Goal: Information Seeking & Learning: Learn about a topic

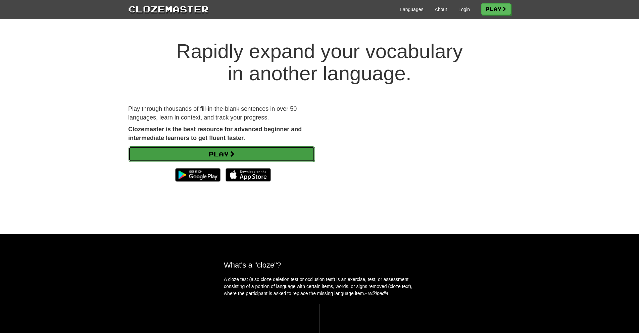
click at [177, 155] on link "Play" at bounding box center [221, 153] width 186 height 15
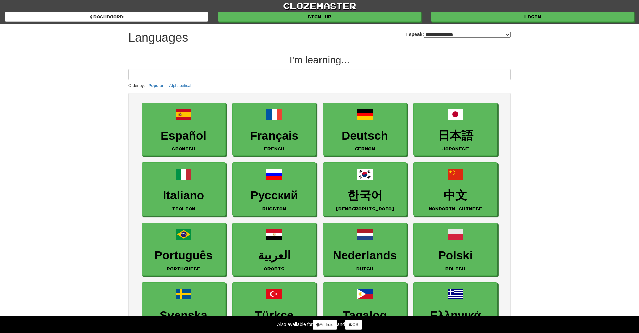
select select "*******"
click at [483, 11] on link "clozemaster" at bounding box center [319, 6] width 639 height 12
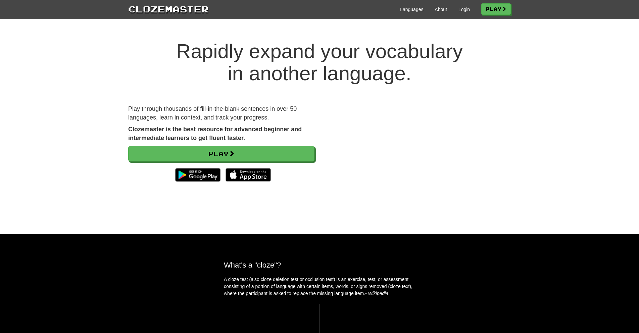
click at [296, 145] on div "Play through thousands of fill-in-the-blank sentences in over 50 languages, lea…" at bounding box center [221, 148] width 196 height 87
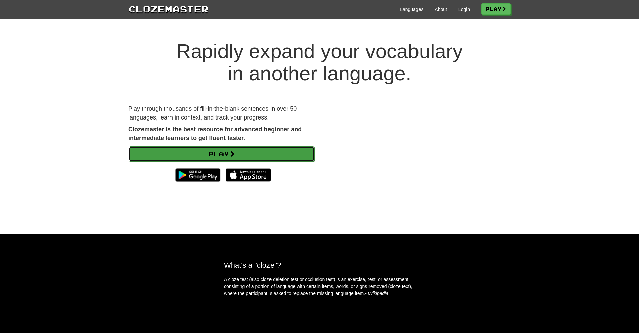
click at [286, 160] on link "Play" at bounding box center [221, 153] width 186 height 15
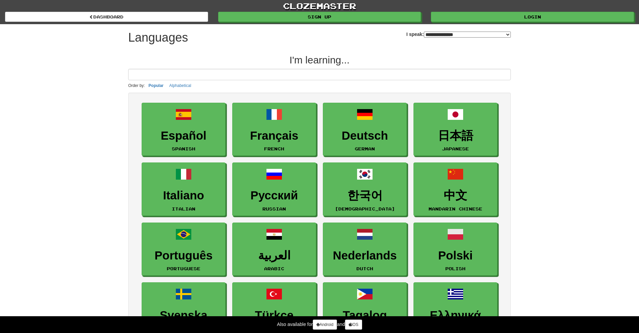
select select "*******"
click at [473, 23] on div "clozemaster dashboard Sign up Login dashboard" at bounding box center [319, 12] width 629 height 24
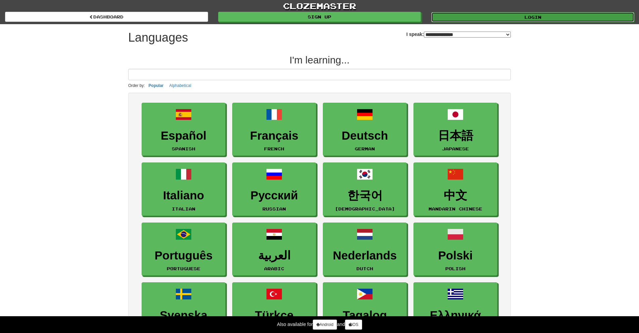
click at [469, 19] on link "Login" at bounding box center [532, 17] width 203 height 10
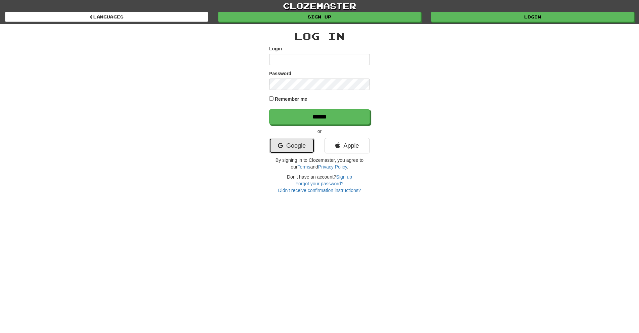
click at [289, 142] on link "Google" at bounding box center [291, 145] width 45 height 15
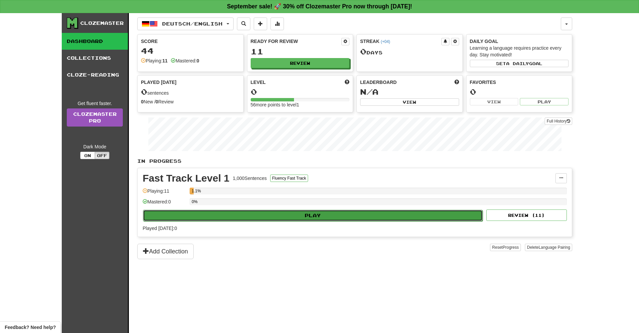
click at [230, 216] on button "Play" at bounding box center [312, 215] width 339 height 11
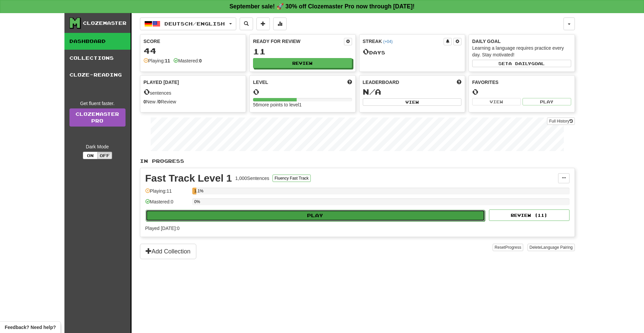
select select "**"
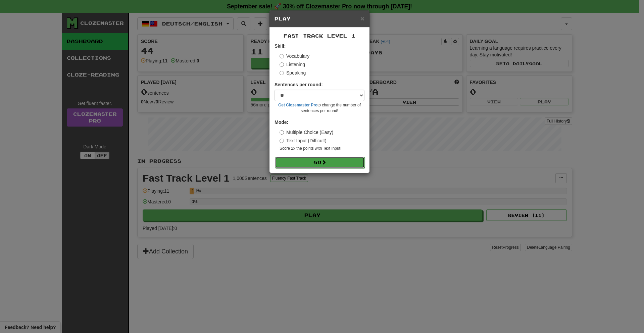
click at [289, 166] on button "Go" at bounding box center [320, 162] width 90 height 11
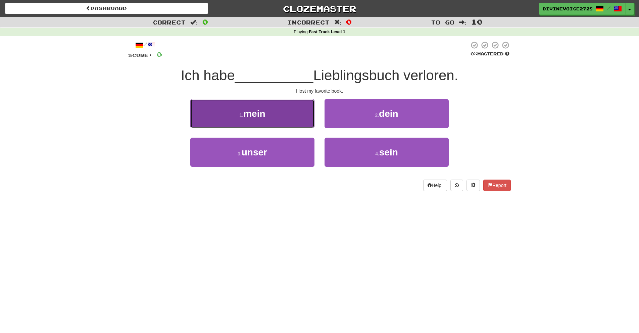
click at [286, 109] on button "1 . mein" at bounding box center [252, 113] width 124 height 29
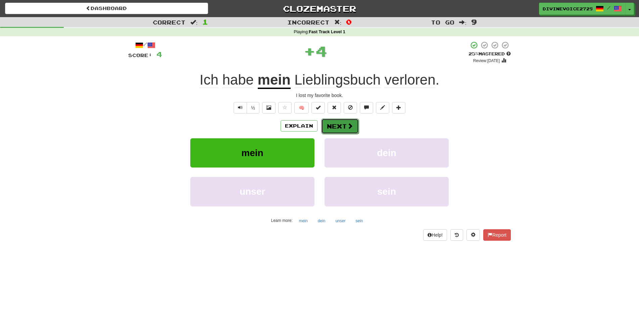
click at [337, 125] on button "Next" at bounding box center [340, 125] width 38 height 15
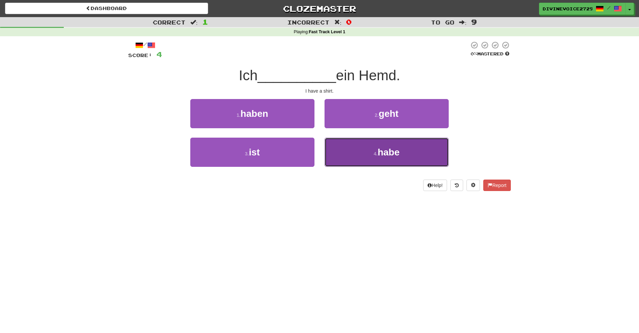
click at [363, 151] on button "4 . habe" at bounding box center [386, 152] width 124 height 29
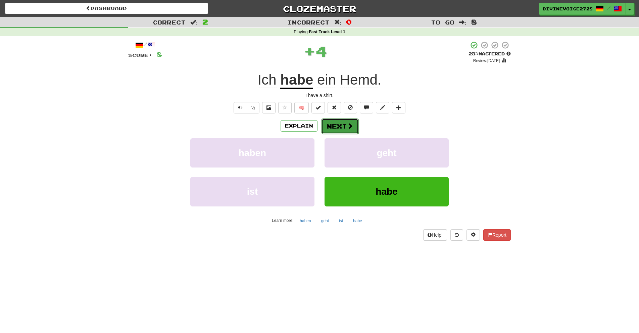
click at [331, 128] on button "Next" at bounding box center [340, 125] width 38 height 15
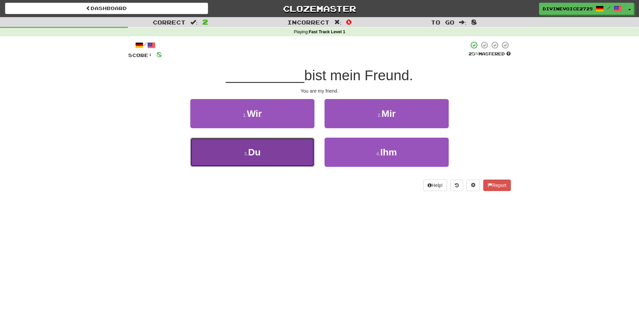
click at [283, 149] on button "3 . Du" at bounding box center [252, 152] width 124 height 29
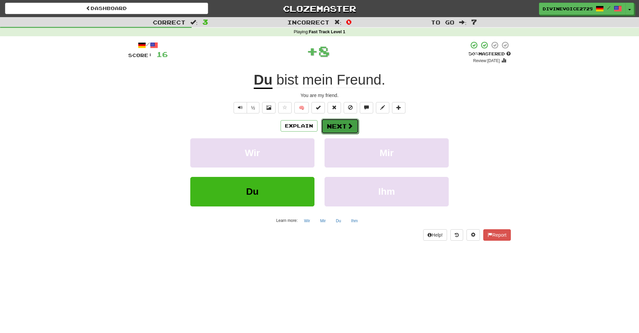
click at [341, 131] on button "Next" at bounding box center [340, 125] width 38 height 15
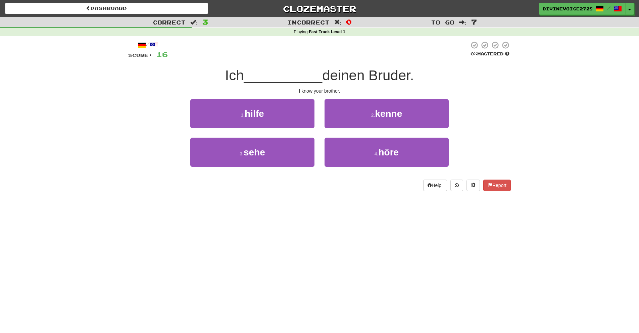
click at [346, 130] on div "2 . kenne" at bounding box center [386, 118] width 134 height 39
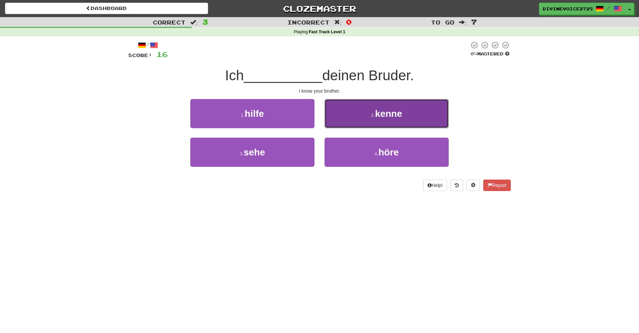
click at [346, 116] on button "2 . kenne" at bounding box center [386, 113] width 124 height 29
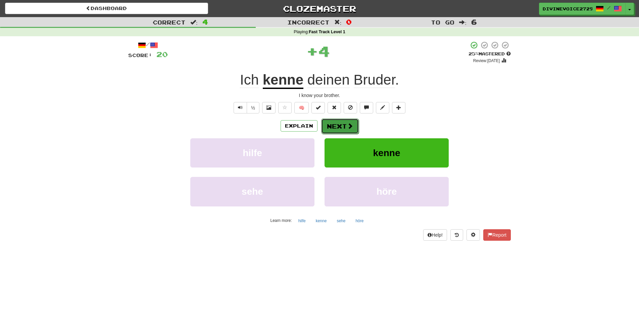
click at [331, 132] on button "Next" at bounding box center [340, 125] width 38 height 15
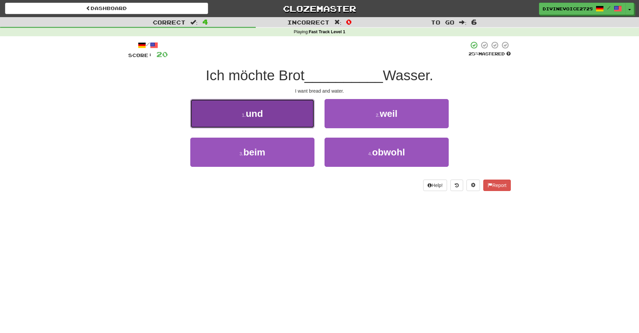
click at [292, 116] on button "1 . und" at bounding box center [252, 113] width 124 height 29
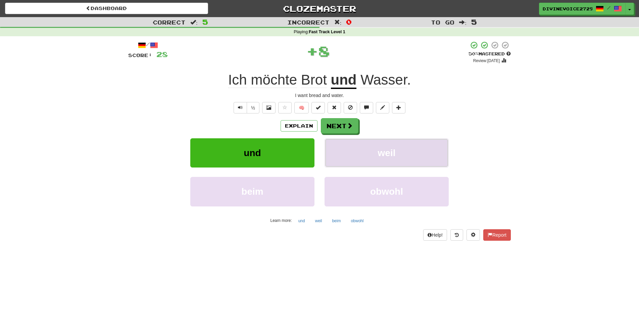
click at [338, 138] on button "weil" at bounding box center [386, 152] width 124 height 29
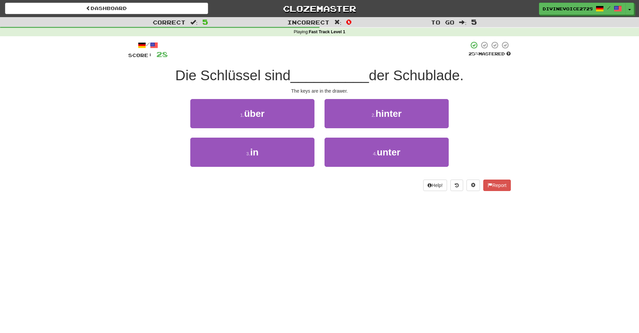
click at [284, 170] on div "3 . in" at bounding box center [252, 157] width 134 height 39
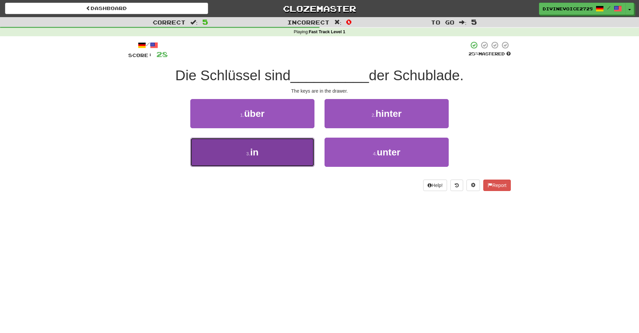
click at [283, 157] on button "3 . in" at bounding box center [252, 152] width 124 height 29
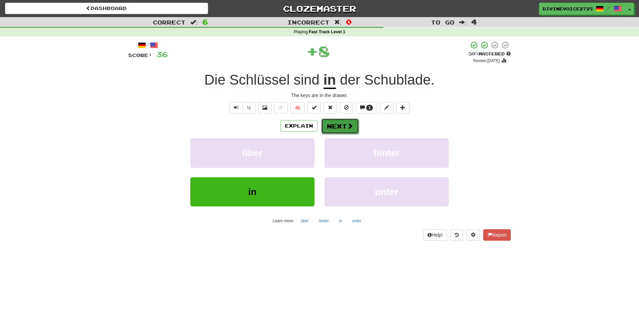
click at [330, 131] on button "Next" at bounding box center [340, 125] width 38 height 15
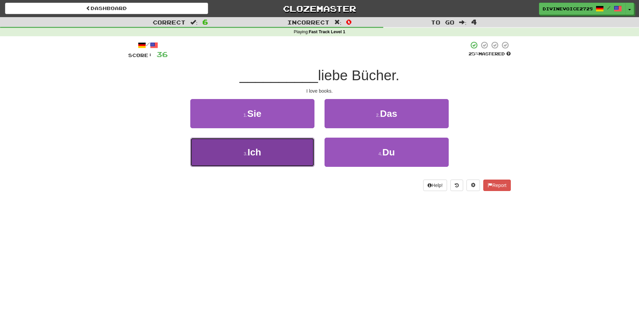
click at [288, 150] on button "3 . Ich" at bounding box center [252, 152] width 124 height 29
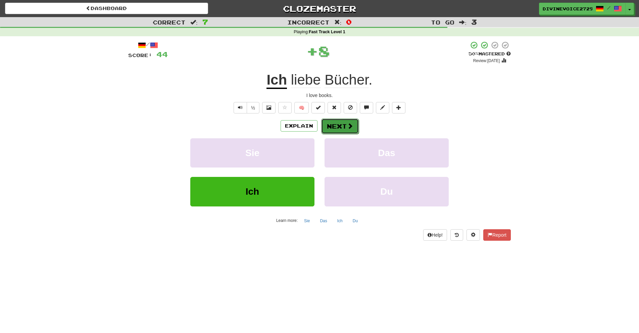
click at [339, 127] on button "Next" at bounding box center [340, 125] width 38 height 15
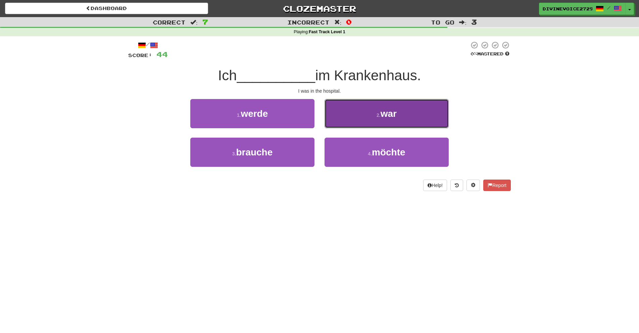
click at [346, 110] on button "2 . war" at bounding box center [386, 113] width 124 height 29
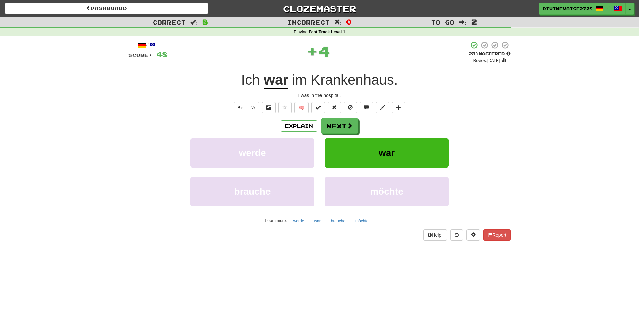
click at [331, 134] on div "Explain Next werde war brauche möchte Learn more: werde war brauche möchte" at bounding box center [319, 172] width 382 height 108
click at [324, 118] on button "Next" at bounding box center [340, 125] width 38 height 15
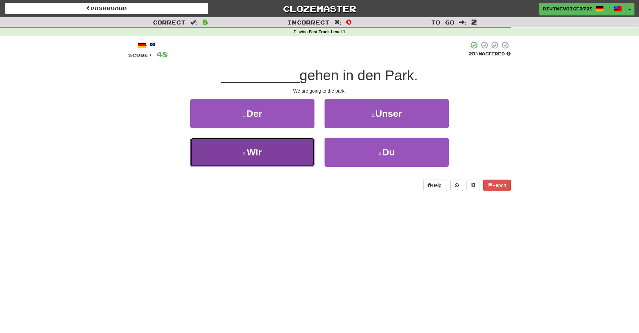
click at [297, 159] on button "3 . Wir" at bounding box center [252, 152] width 124 height 29
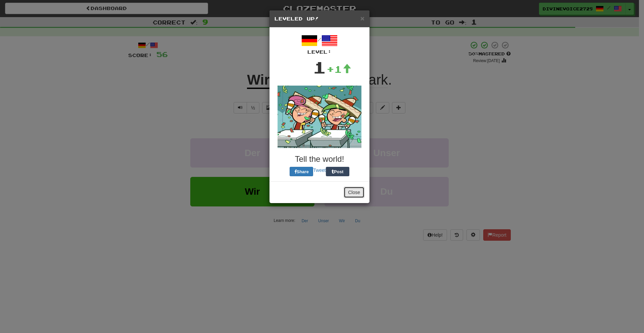
click at [349, 195] on button "Close" at bounding box center [353, 192] width 21 height 11
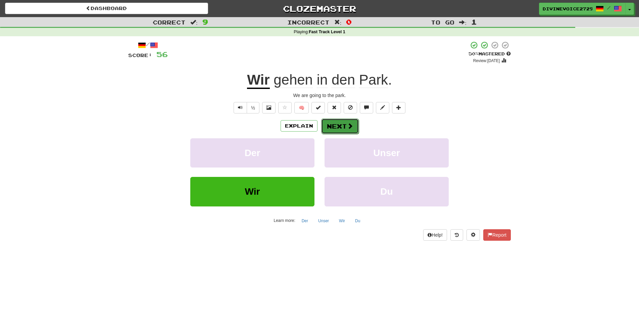
click at [339, 129] on button "Next" at bounding box center [340, 125] width 38 height 15
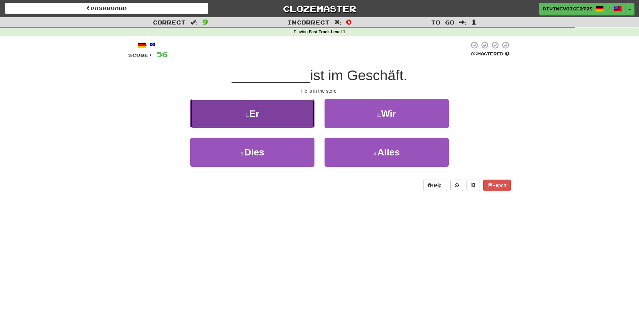
click at [294, 119] on button "1 . Er" at bounding box center [252, 113] width 124 height 29
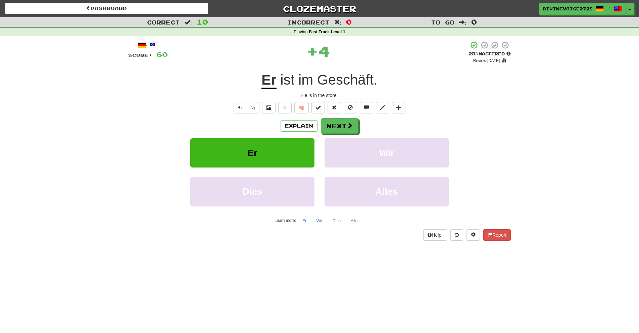
click at [334, 115] on div "/ Score: 60 + 4 25 % Mastered Review: 2025-09-21 Er ist im Geschäft . He is in …" at bounding box center [319, 140] width 382 height 199
click at [339, 131] on button "Next" at bounding box center [340, 125] width 38 height 15
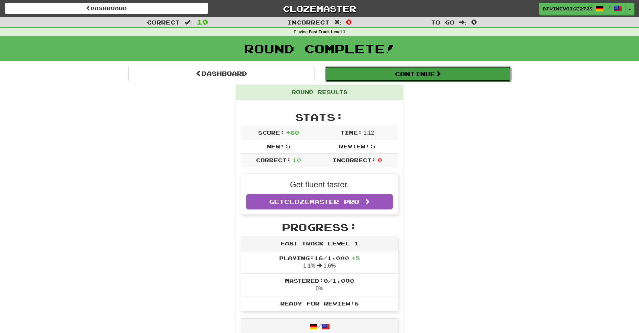
click at [387, 79] on button "Continue" at bounding box center [418, 73] width 186 height 15
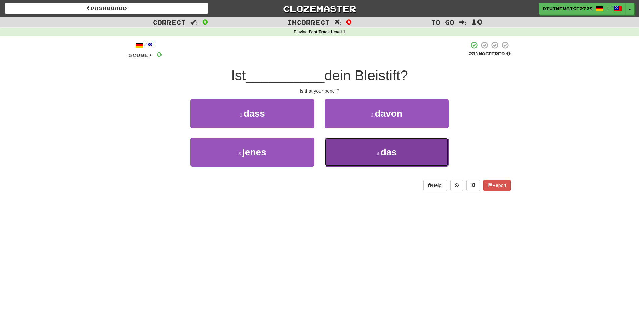
click at [347, 150] on button "4 . das" at bounding box center [386, 152] width 124 height 29
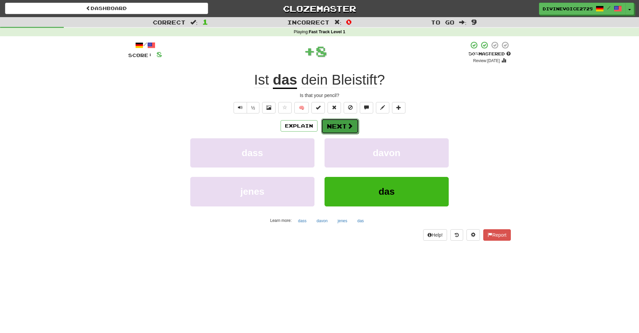
click at [347, 126] on span at bounding box center [350, 126] width 6 height 6
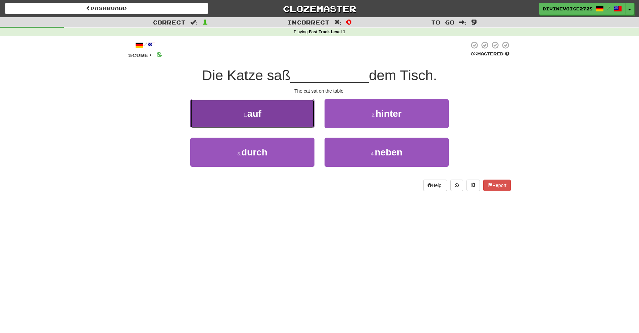
click at [289, 115] on button "1 . auf" at bounding box center [252, 113] width 124 height 29
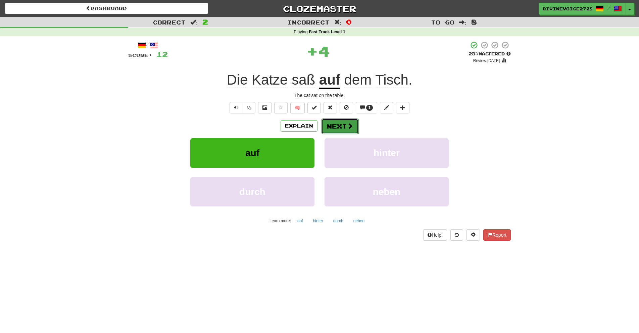
click at [335, 125] on button "Next" at bounding box center [340, 125] width 38 height 15
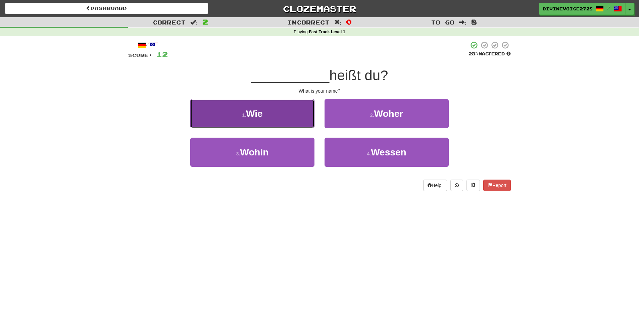
click at [295, 122] on button "1 . Wie" at bounding box center [252, 113] width 124 height 29
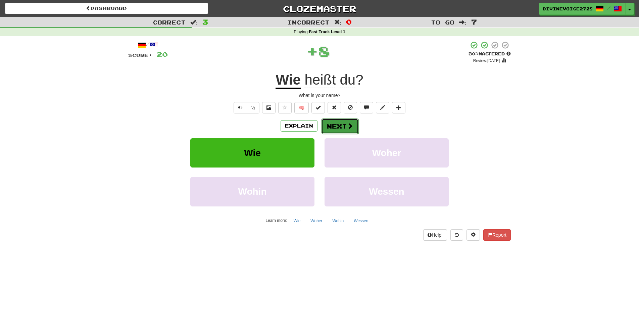
click at [325, 126] on button "Next" at bounding box center [340, 125] width 38 height 15
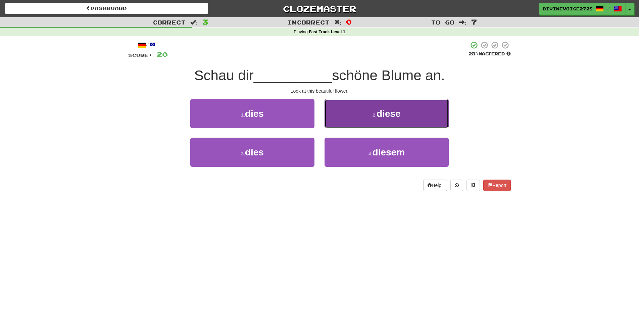
click at [350, 106] on button "2 . diese" at bounding box center [386, 113] width 124 height 29
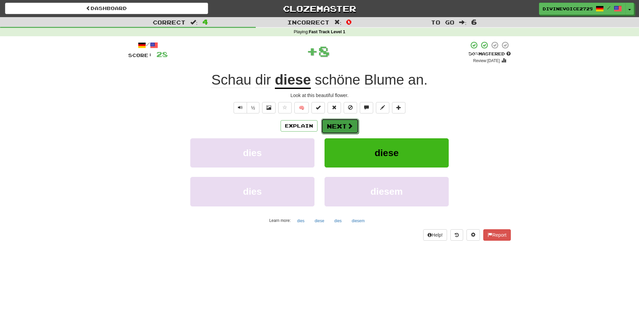
click at [348, 125] on span at bounding box center [350, 126] width 6 height 6
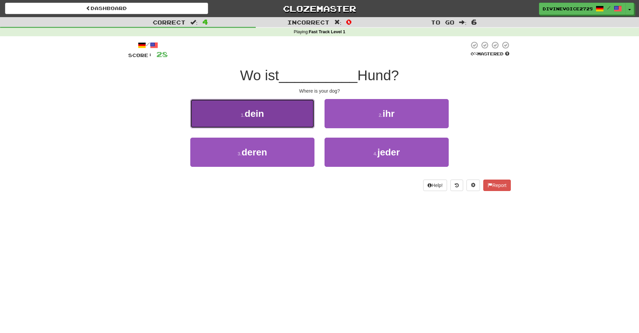
click at [292, 116] on button "1 . dein" at bounding box center [252, 113] width 124 height 29
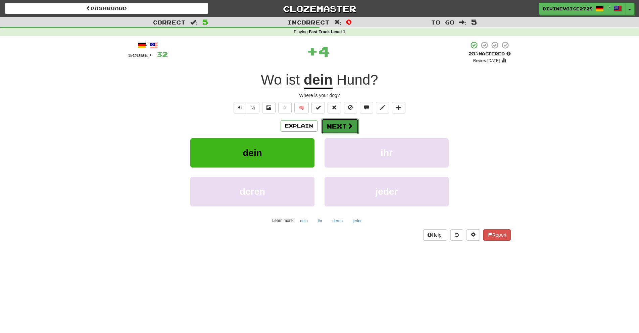
click at [332, 132] on button "Next" at bounding box center [340, 125] width 38 height 15
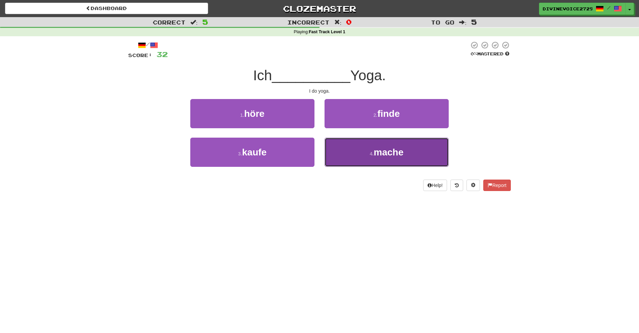
click at [336, 151] on button "4 . mache" at bounding box center [386, 152] width 124 height 29
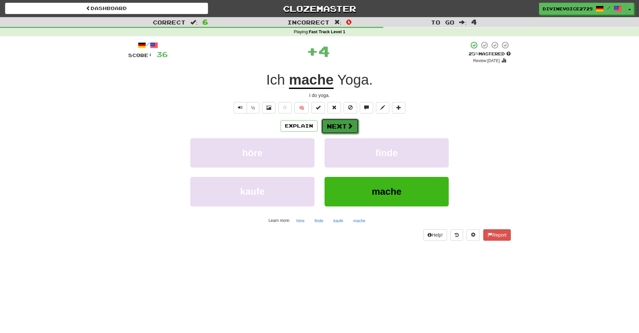
click at [332, 126] on button "Next" at bounding box center [340, 125] width 38 height 15
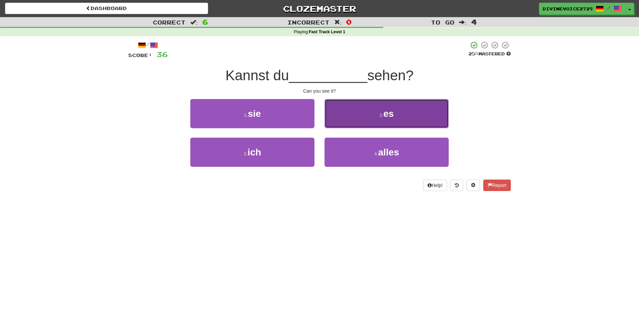
click at [348, 112] on button "2 . es" at bounding box center [386, 113] width 124 height 29
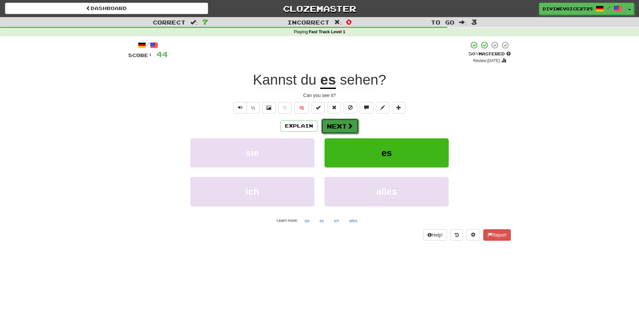
click at [348, 131] on button "Next" at bounding box center [340, 125] width 38 height 15
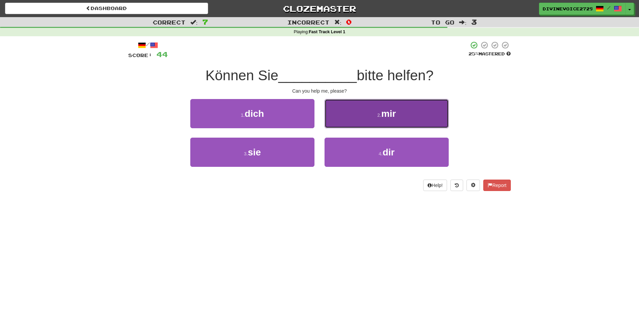
click at [374, 123] on button "2 . mir" at bounding box center [386, 113] width 124 height 29
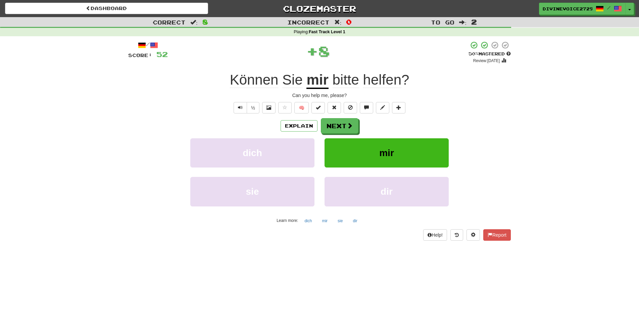
click at [347, 137] on div "Explain Next dich mir sie dir Learn more: dich mir sie dir" at bounding box center [319, 172] width 382 height 108
click at [340, 121] on button "Next" at bounding box center [340, 125] width 38 height 15
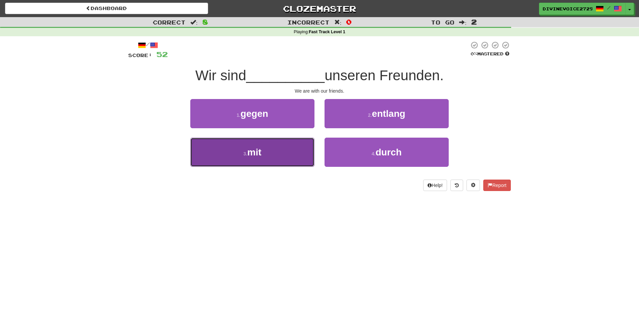
click at [293, 142] on button "3 . mit" at bounding box center [252, 152] width 124 height 29
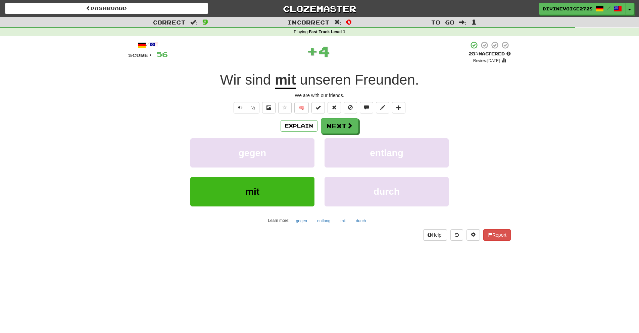
click at [330, 134] on div "Explain Next gegen entlang mit durch Learn more: gegen entlang mit durch" at bounding box center [319, 172] width 382 height 108
click at [328, 126] on button "Next" at bounding box center [340, 125] width 38 height 15
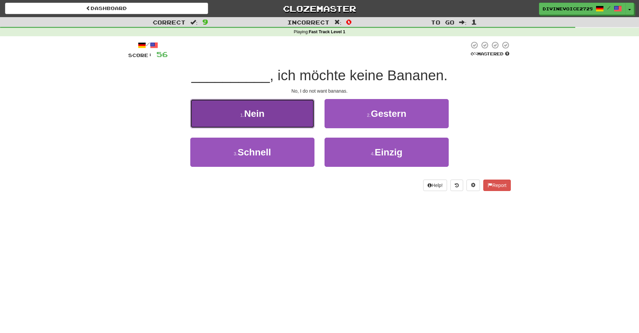
click at [271, 114] on button "1 . Nein" at bounding box center [252, 113] width 124 height 29
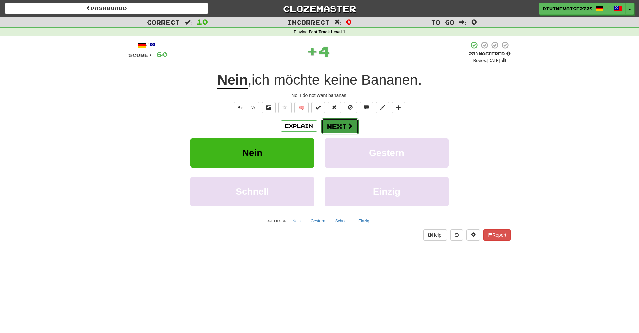
click at [340, 126] on button "Next" at bounding box center [340, 125] width 38 height 15
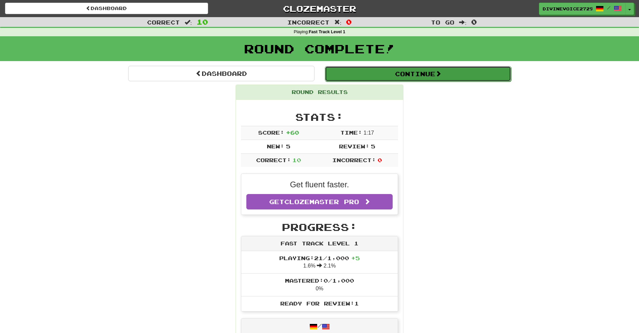
click at [351, 77] on button "Continue" at bounding box center [418, 73] width 186 height 15
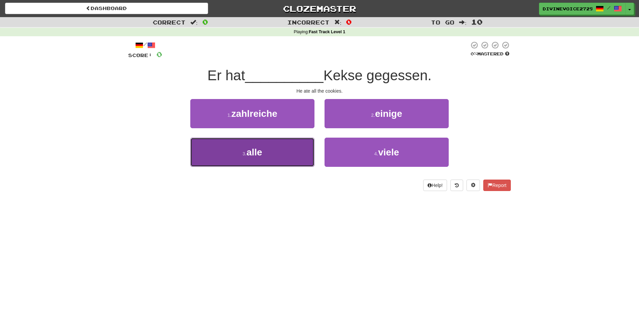
click at [272, 147] on button "3 . alle" at bounding box center [252, 152] width 124 height 29
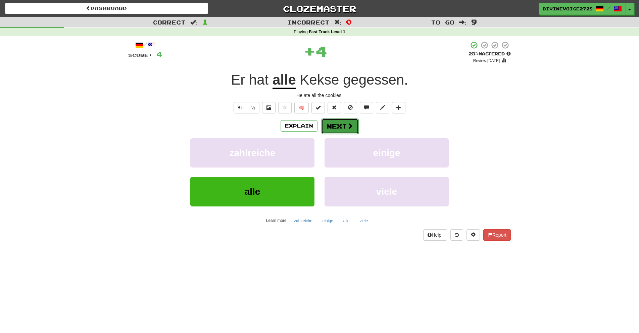
click at [325, 128] on button "Next" at bounding box center [340, 125] width 38 height 15
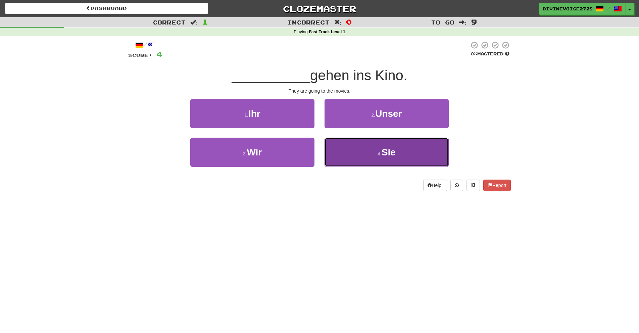
click at [363, 142] on button "4 . Sie" at bounding box center [386, 152] width 124 height 29
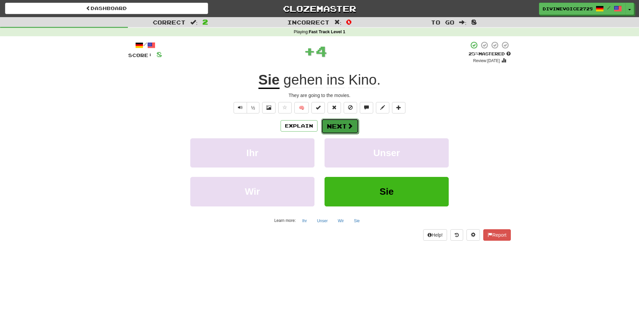
click at [343, 125] on button "Next" at bounding box center [340, 125] width 38 height 15
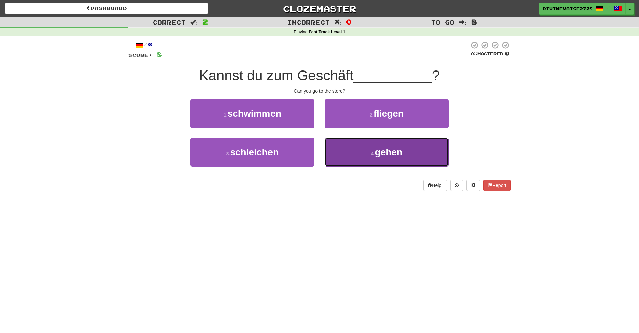
click at [350, 141] on button "4 . gehen" at bounding box center [386, 152] width 124 height 29
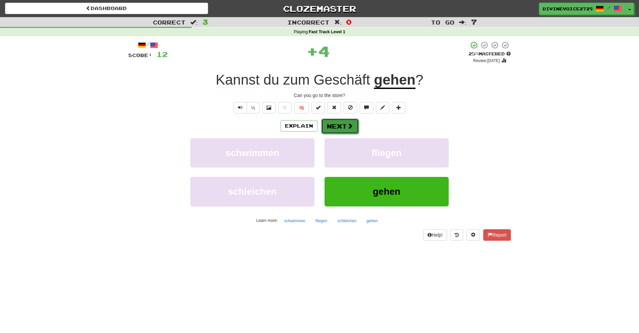
click at [337, 123] on button "Next" at bounding box center [340, 125] width 38 height 15
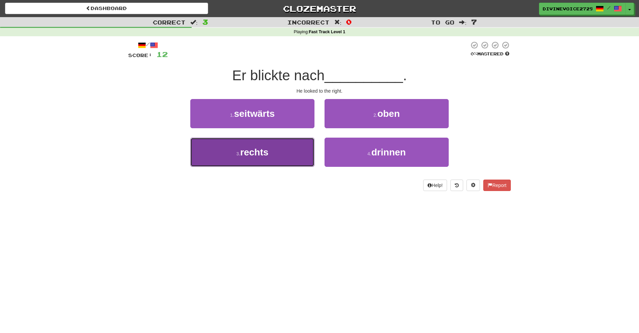
click at [300, 154] on button "3 . rechts" at bounding box center [252, 152] width 124 height 29
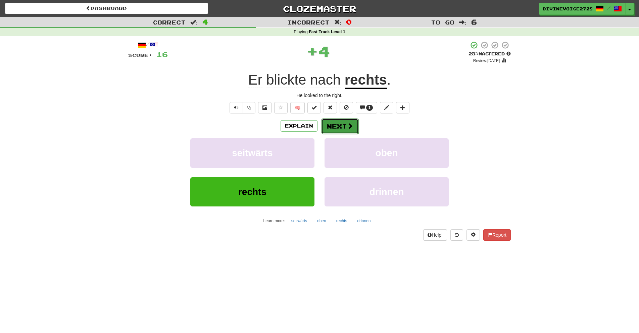
click at [339, 125] on button "Next" at bounding box center [340, 125] width 38 height 15
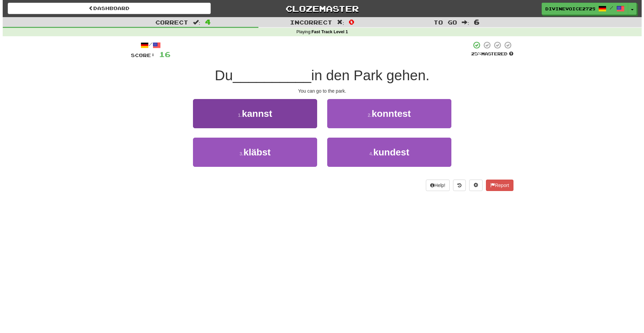
scroll to position [2, 0]
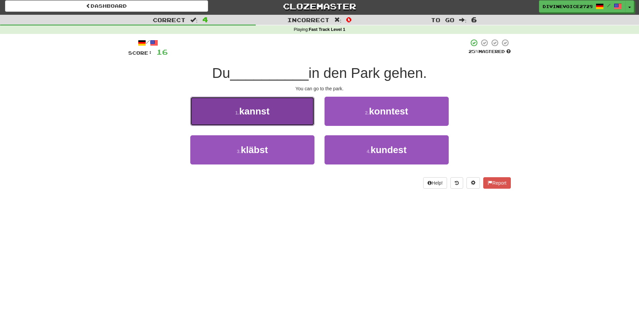
click at [308, 107] on button "1 . kannst" at bounding box center [252, 111] width 124 height 29
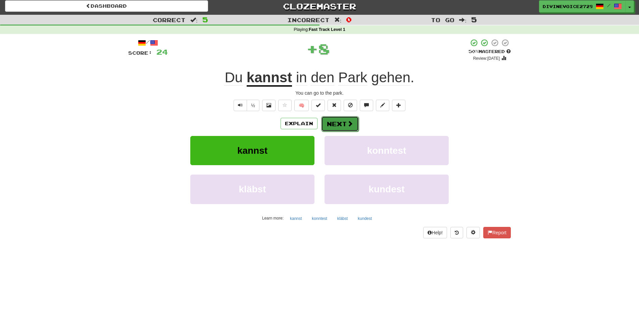
click at [342, 131] on button "Next" at bounding box center [340, 123] width 38 height 15
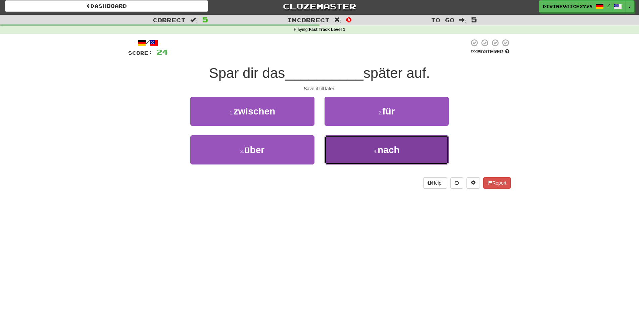
click at [347, 150] on button "4 . nach" at bounding box center [386, 149] width 124 height 29
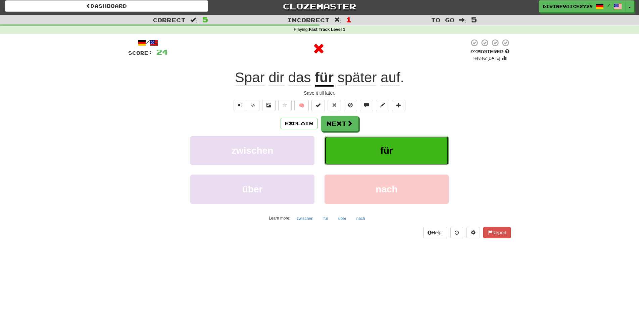
click at [347, 150] on button "für" at bounding box center [386, 150] width 124 height 29
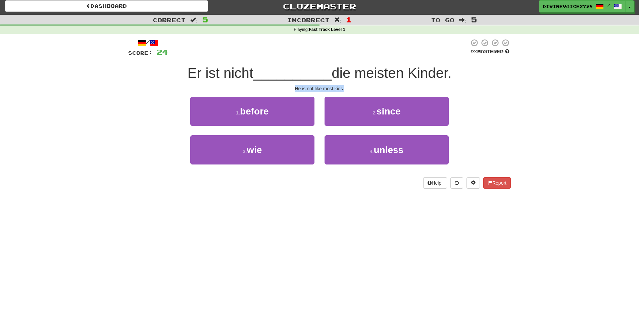
drag, startPoint x: 288, startPoint y: 87, endPoint x: 357, endPoint y: 92, distance: 68.9
click at [357, 92] on div "He is not like most kids." at bounding box center [319, 88] width 382 height 7
click at [356, 54] on div at bounding box center [318, 48] width 301 height 18
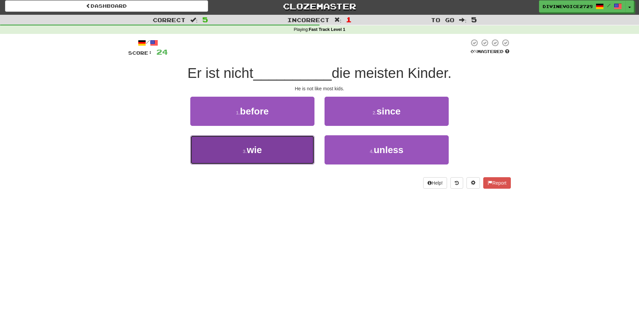
click at [294, 145] on button "3 . wie" at bounding box center [252, 149] width 124 height 29
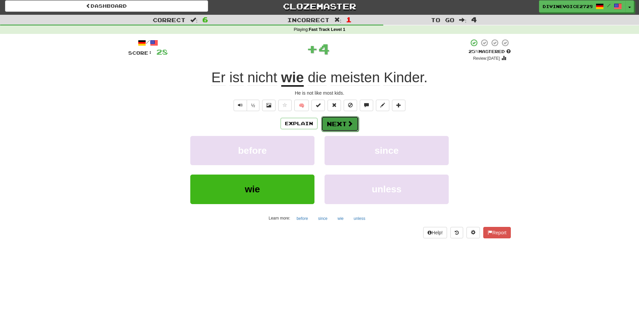
click at [334, 129] on button "Next" at bounding box center [340, 123] width 38 height 15
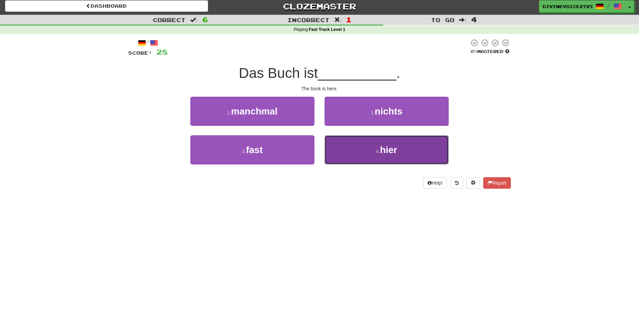
click at [363, 150] on button "4 . hier" at bounding box center [386, 149] width 124 height 29
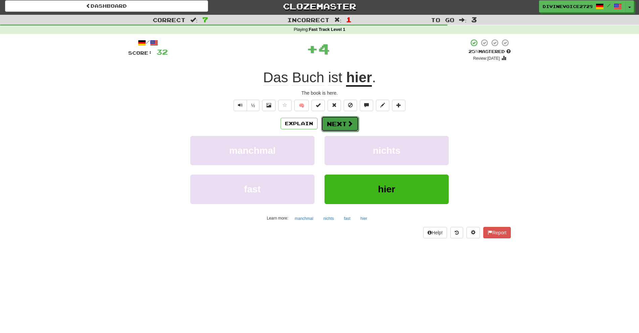
click at [352, 121] on span at bounding box center [350, 123] width 6 height 6
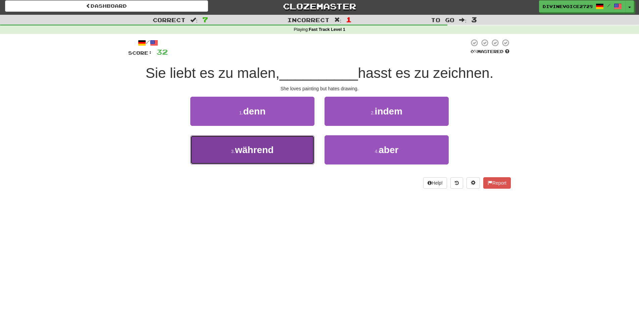
click at [300, 143] on button "3 . während" at bounding box center [252, 149] width 124 height 29
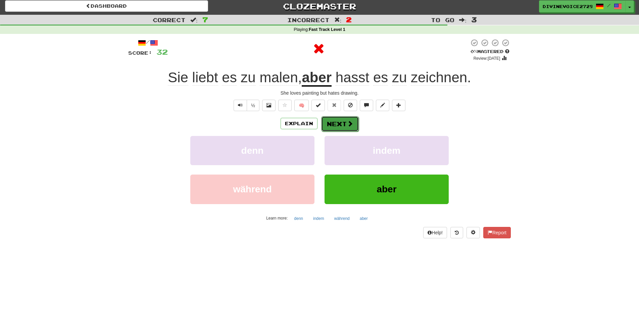
click at [337, 128] on button "Next" at bounding box center [340, 123] width 38 height 15
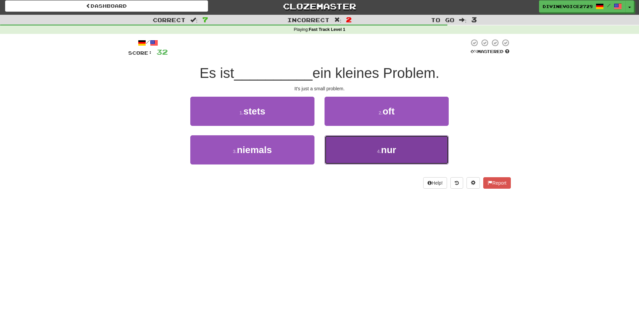
click at [344, 144] on button "4 . nur" at bounding box center [386, 149] width 124 height 29
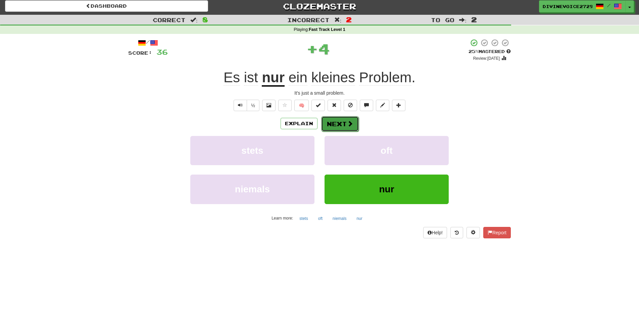
click at [340, 120] on button "Next" at bounding box center [340, 123] width 38 height 15
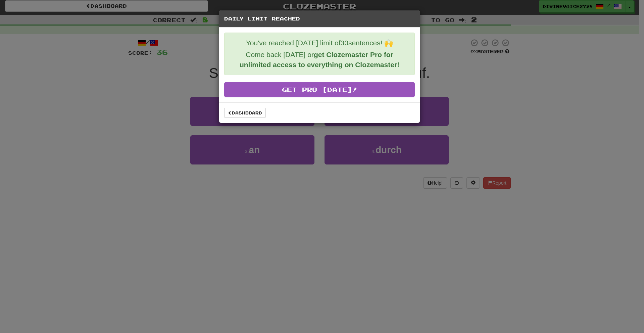
click at [253, 119] on div "Dashboard" at bounding box center [319, 112] width 201 height 20
click at [259, 113] on link "Dashboard" at bounding box center [245, 113] width 42 height 10
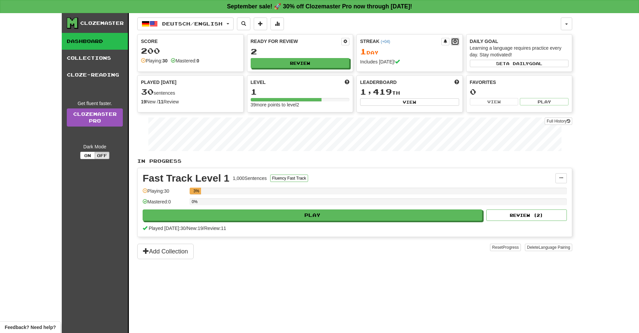
drag, startPoint x: 458, startPoint y: 41, endPoint x: 456, endPoint y: 31, distance: 10.5
click at [456, 31] on div "Deutsch / English Deutsch / English Streak: 1 Review: 2 Points today: 156 Langu…" at bounding box center [354, 181] width 435 height 336
drag, startPoint x: 310, startPoint y: 43, endPoint x: 305, endPoint y: 33, distance: 11.4
click at [305, 33] on div "Deutsch / English Deutsch / English Streak: 1 Review: 2 Points today: 156 Langu…" at bounding box center [354, 181] width 435 height 336
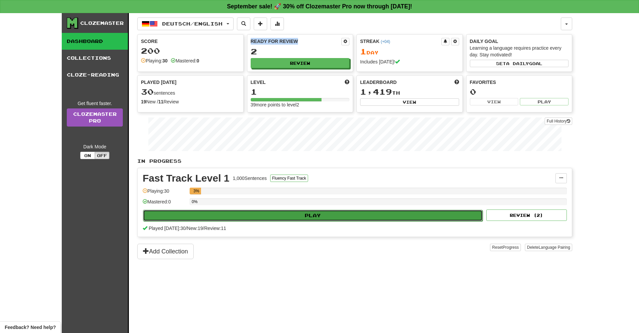
click at [275, 212] on button "Play" at bounding box center [312, 215] width 339 height 11
select select "**"
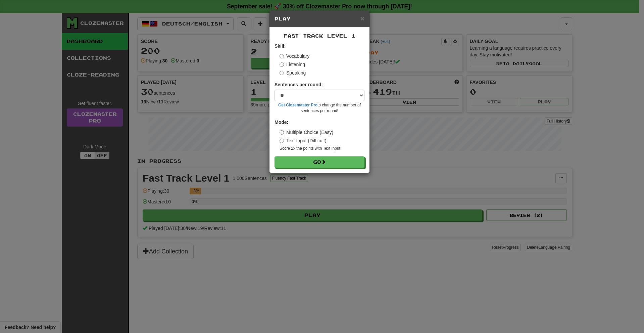
click at [304, 144] on div "Multiple Choice (Easy) Text Input (Difficult) Score 2x the points with Text Inp…" at bounding box center [321, 140] width 85 height 22
click at [304, 142] on label "Text Input (Difficult)" at bounding box center [302, 140] width 47 height 7
click at [309, 158] on button "Go" at bounding box center [320, 162] width 90 height 11
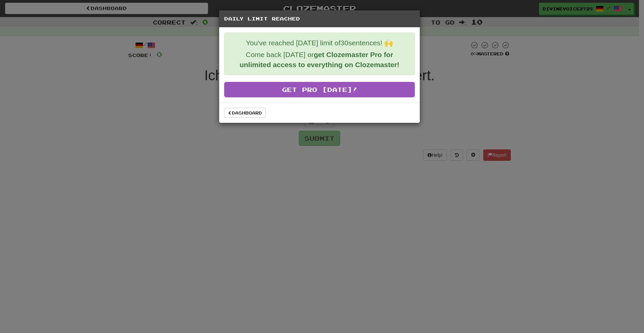
click at [253, 107] on div "Dashboard" at bounding box center [319, 112] width 201 height 20
click at [252, 110] on link "Dashboard" at bounding box center [245, 113] width 42 height 10
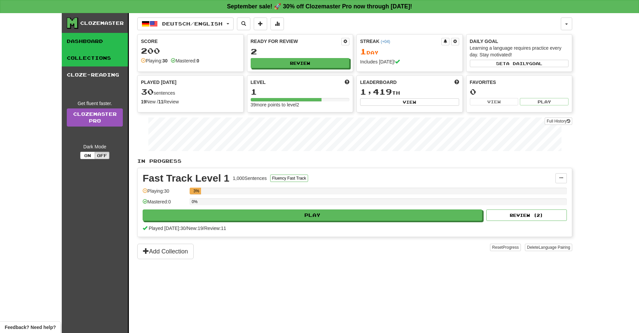
click at [118, 53] on link "Collections" at bounding box center [95, 58] width 66 height 17
